Goal: Communication & Community: Connect with others

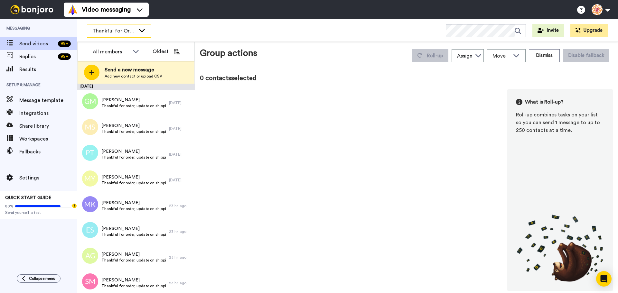
click at [111, 30] on span "Thankful for Orders" at bounding box center [113, 31] width 43 height 8
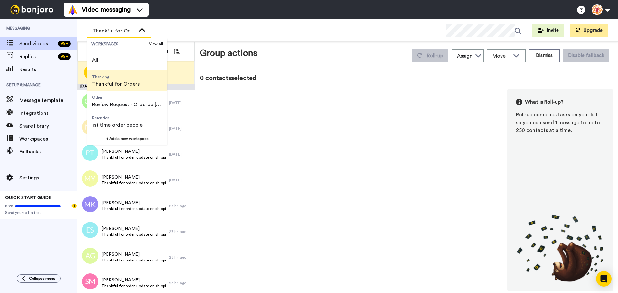
click at [115, 80] on span "Thankful for Orders" at bounding box center [116, 84] width 48 height 8
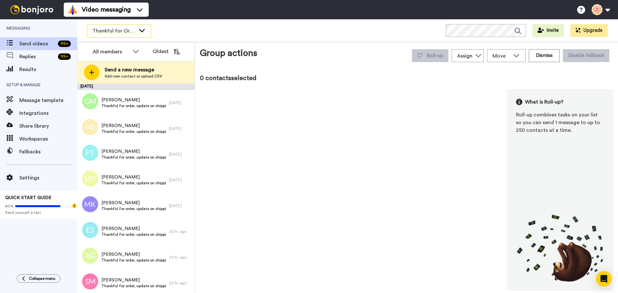
click at [123, 34] on span "Thankful for Orders" at bounding box center [113, 31] width 43 height 8
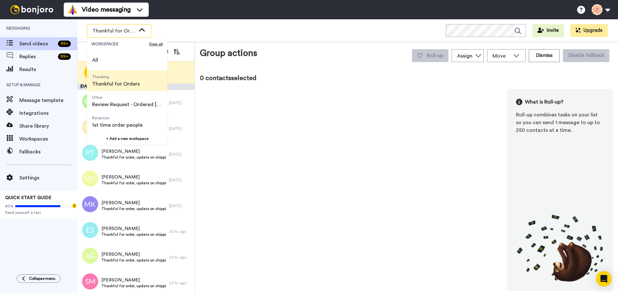
click at [120, 82] on span "Thankful for Orders" at bounding box center [116, 84] width 48 height 8
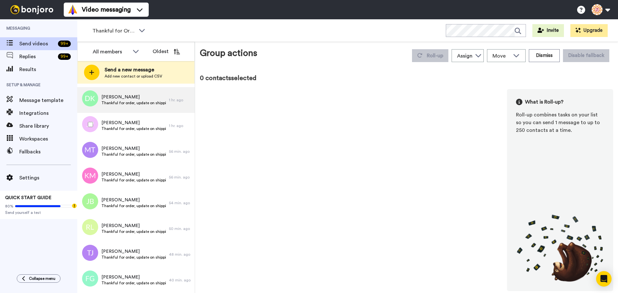
scroll to position [2711, 0]
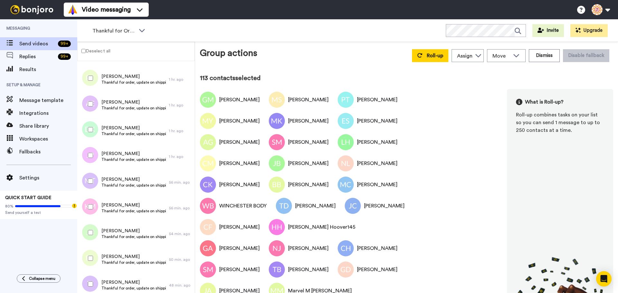
scroll to position [2592, 0]
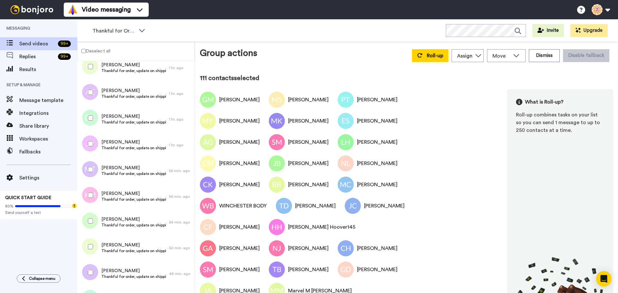
click at [89, 192] on div at bounding box center [89, 195] width 23 height 23
click at [87, 245] on div at bounding box center [89, 246] width 23 height 23
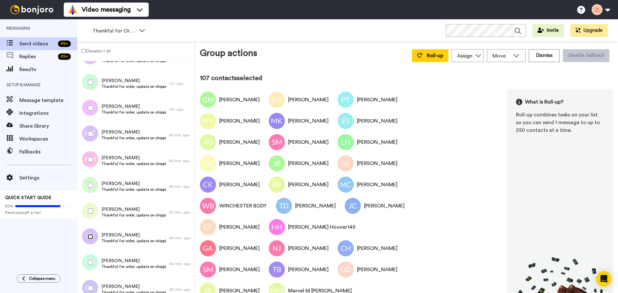
scroll to position [2689, 0]
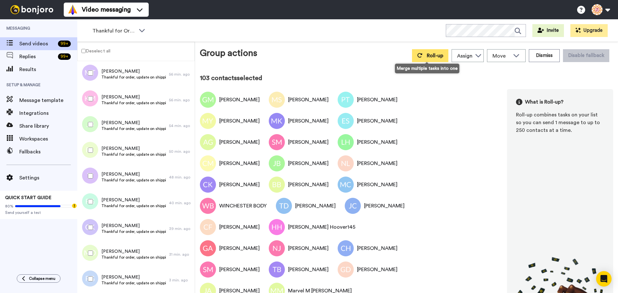
click at [431, 54] on span "Roll-up" at bounding box center [434, 55] width 16 height 5
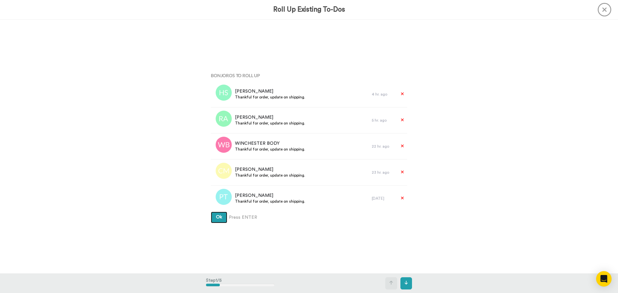
click at [219, 219] on span "Ok" at bounding box center [219, 217] width 6 height 5
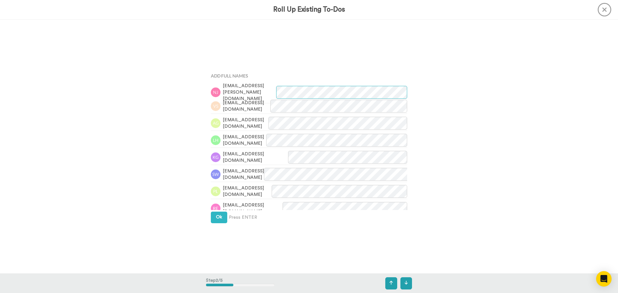
scroll to position [254, 0]
click at [220, 219] on button "Ok" at bounding box center [219, 217] width 16 height 12
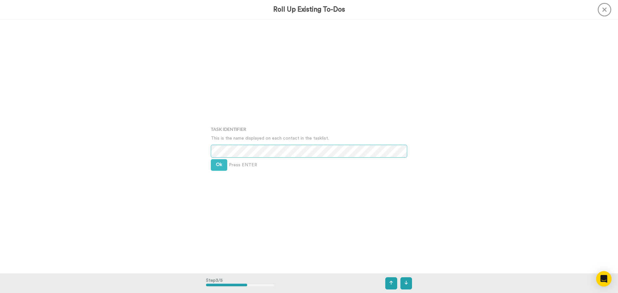
scroll to position [508, 0]
click at [216, 166] on button "Ok" at bounding box center [219, 164] width 16 height 12
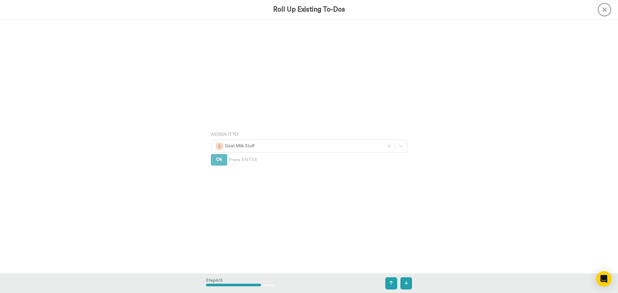
scroll to position [762, 0]
click at [218, 161] on button "Ok" at bounding box center [219, 159] width 16 height 12
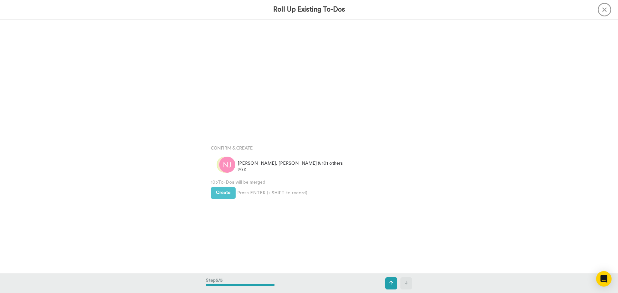
scroll to position [1016, 0]
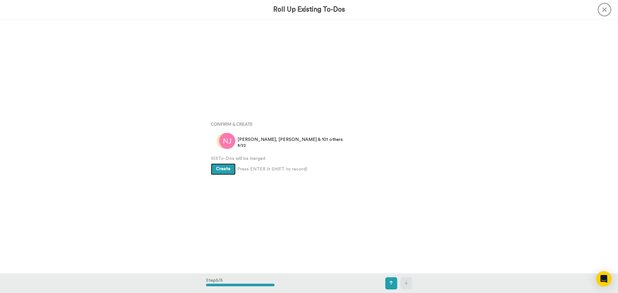
click at [218, 169] on span "Create" at bounding box center [223, 169] width 14 height 5
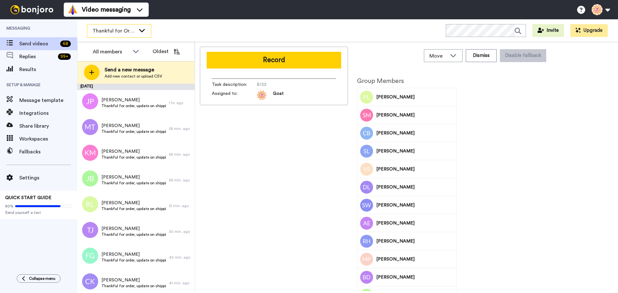
click at [115, 31] on span "Thankful for Orders" at bounding box center [113, 31] width 43 height 8
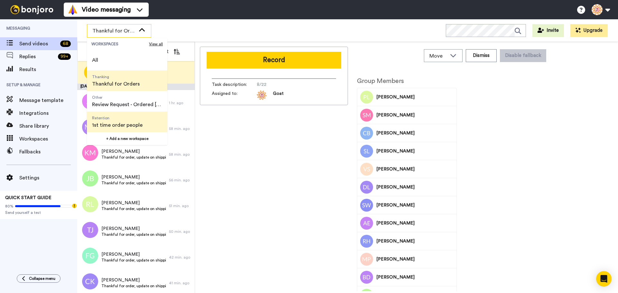
click at [110, 123] on span "1st time order people" at bounding box center [117, 125] width 50 height 8
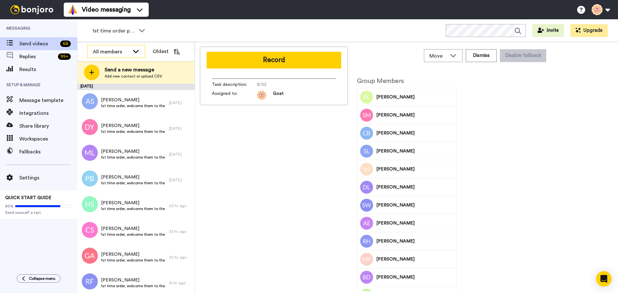
click at [102, 54] on div "All members" at bounding box center [111, 52] width 37 height 8
drag, startPoint x: 117, startPoint y: 45, endPoint x: 110, endPoint y: 25, distance: 21.1
click at [117, 41] on div "1st time order people WORKSPACES View all All Thanking Thankful for Orders Othe…" at bounding box center [347, 156] width 540 height 274
click at [110, 24] on div "1st time order people" at bounding box center [119, 31] width 64 height 14
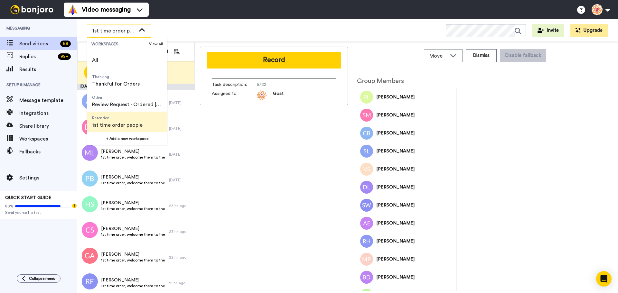
click at [250, 153] on div "Record Task description : 8/22 Assigned to: Goat" at bounding box center [274, 169] width 148 height 244
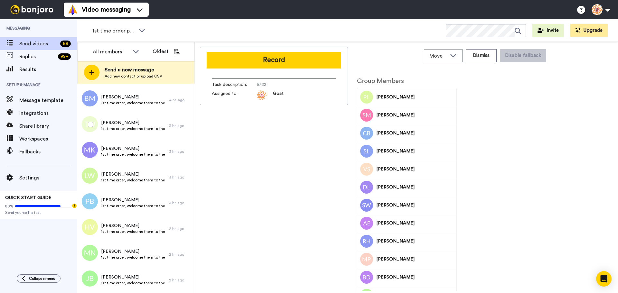
scroll to position [1270, 0]
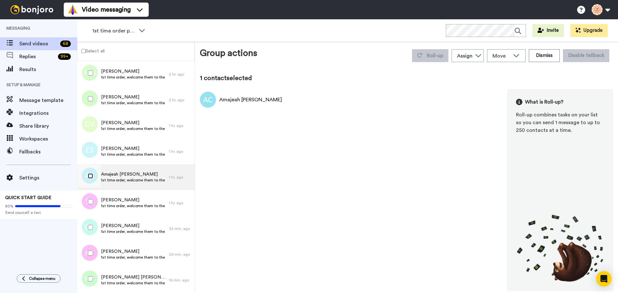
scroll to position [1248, 0]
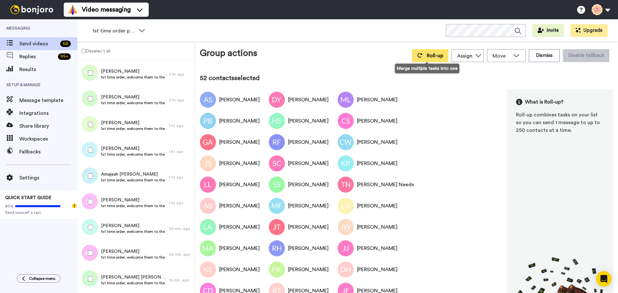
click at [434, 54] on span "Roll-up" at bounding box center [434, 55] width 16 height 5
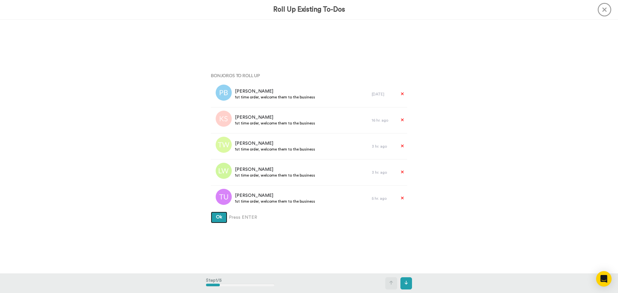
click at [221, 219] on button "Ok" at bounding box center [219, 218] width 16 height 12
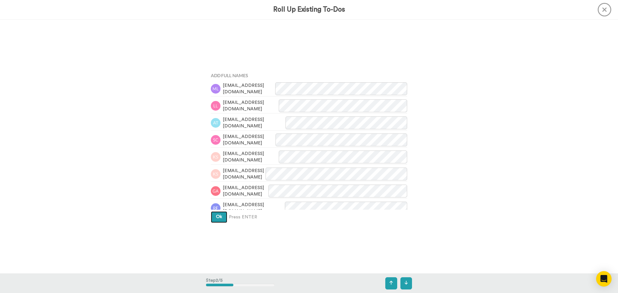
click at [218, 218] on span "Ok" at bounding box center [219, 217] width 6 height 5
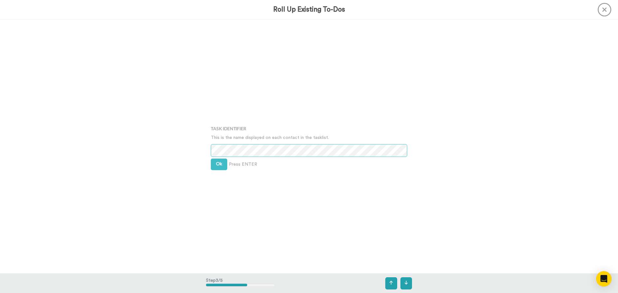
scroll to position [508, 0]
click at [213, 164] on button "Ok" at bounding box center [219, 164] width 16 height 12
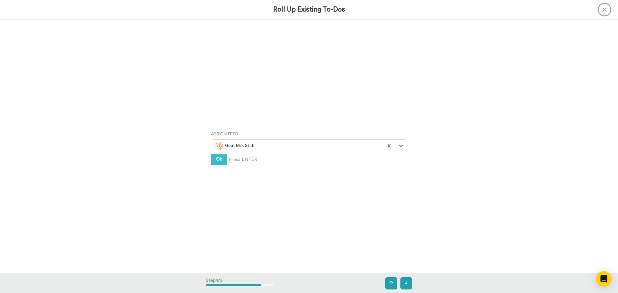
scroll to position [762, 0]
click at [216, 158] on span "Ok" at bounding box center [219, 159] width 6 height 5
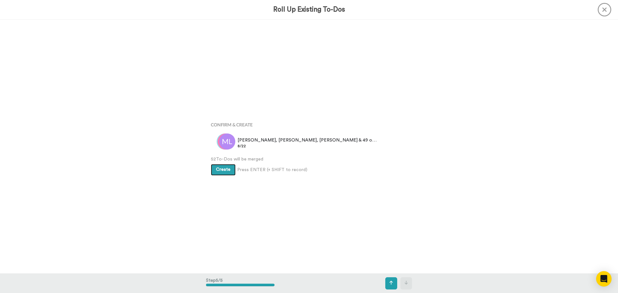
scroll to position [1016, 0]
click at [216, 167] on span "Create" at bounding box center [223, 169] width 14 height 5
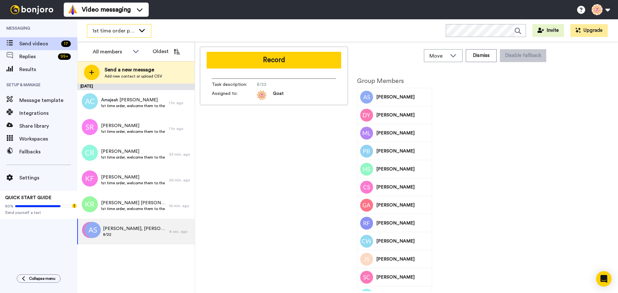
click at [114, 34] on span "1st time order people" at bounding box center [113, 31] width 43 height 8
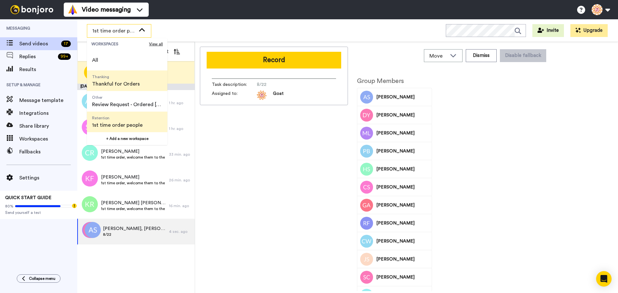
click at [121, 88] on span "Thanking Thankful for Orders" at bounding box center [116, 80] width 58 height 21
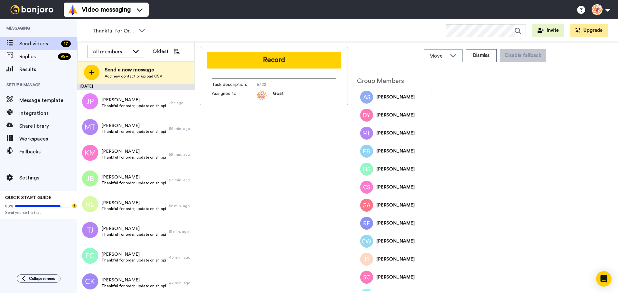
click at [111, 50] on div "All members" at bounding box center [111, 52] width 37 height 8
click at [111, 34] on span "Thankful for Orders" at bounding box center [113, 31] width 43 height 8
click at [221, 149] on div "Record Task description : 8/22 Assigned to: Goat" at bounding box center [274, 169] width 148 height 244
click at [101, 35] on div "Thankful for Orders" at bounding box center [119, 30] width 64 height 13
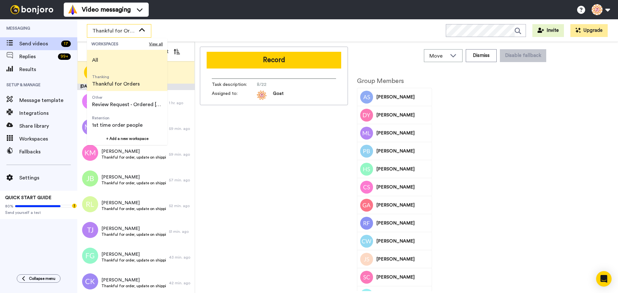
click at [101, 52] on span "All" at bounding box center [95, 60] width 16 height 21
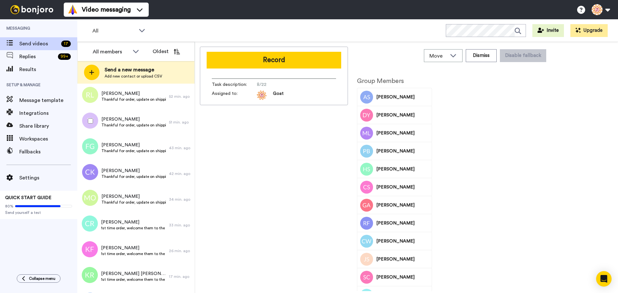
scroll to position [234, 0]
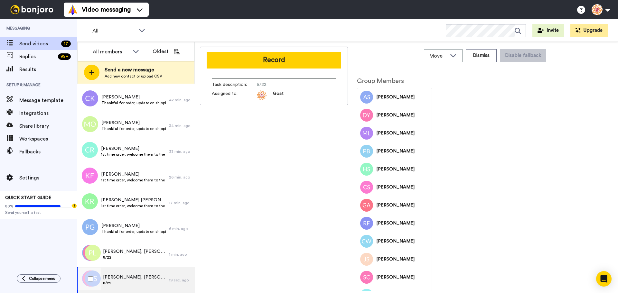
click at [138, 277] on span "Anna, Debbie, Mary & 49 others" at bounding box center [134, 277] width 63 height 6
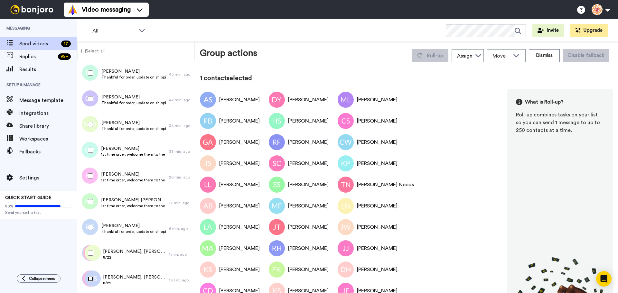
scroll to position [212, 0]
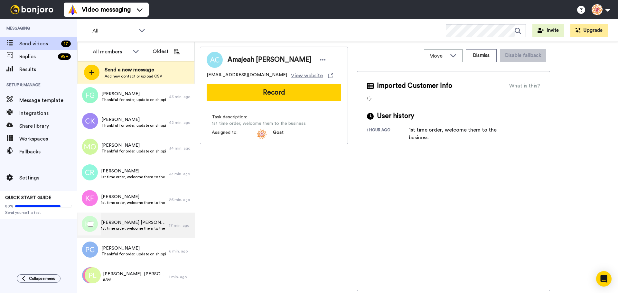
scroll to position [234, 0]
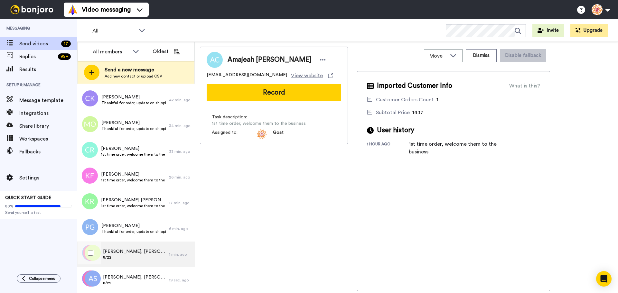
click at [132, 258] on span "8/22" at bounding box center [134, 257] width 63 height 5
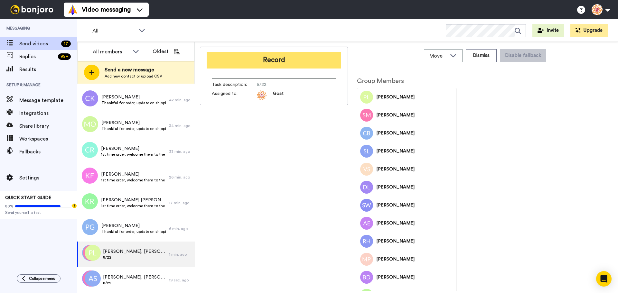
click at [273, 57] on button "Record" at bounding box center [273, 60] width 134 height 17
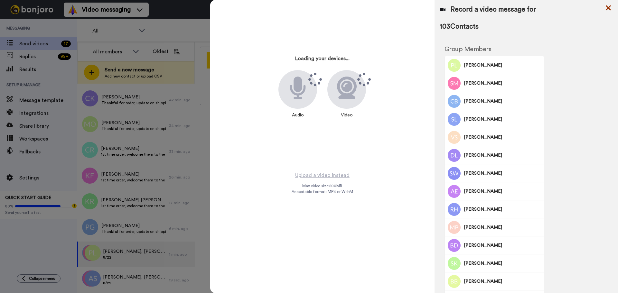
click at [609, 7] on icon at bounding box center [607, 7] width 5 height 5
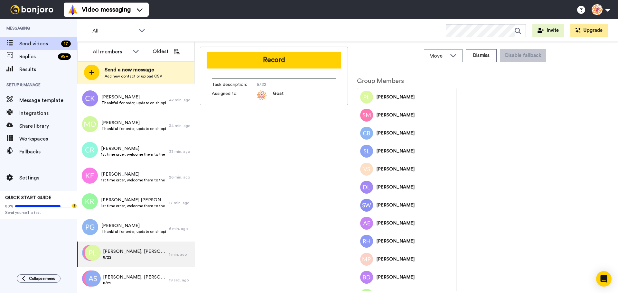
click at [324, 154] on div "Record Task description : 8/22 Assigned to: Goat" at bounding box center [274, 169] width 148 height 244
drag, startPoint x: 317, startPoint y: 151, endPoint x: 285, endPoint y: 141, distance: 33.4
click at [285, 141] on div "Record Task description : 8/22 Assigned to: Goat" at bounding box center [274, 169] width 148 height 244
